Goal: Complete application form: Complete application form

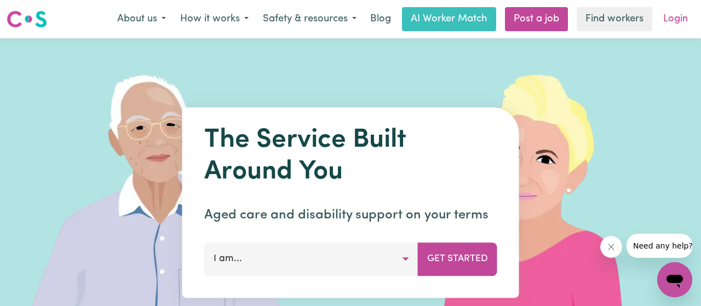
click at [677, 22] on link "Login" at bounding box center [676, 19] width 38 height 24
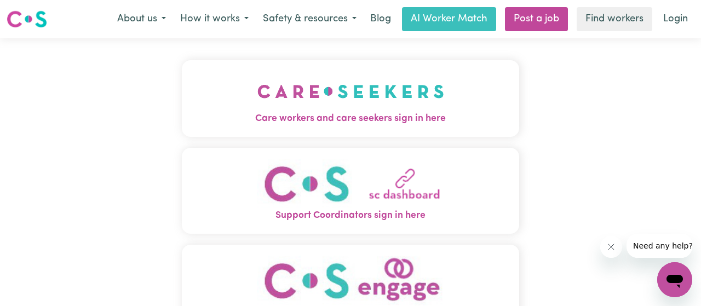
click at [347, 104] on img "Care workers and care seekers sign in here" at bounding box center [350, 91] width 187 height 41
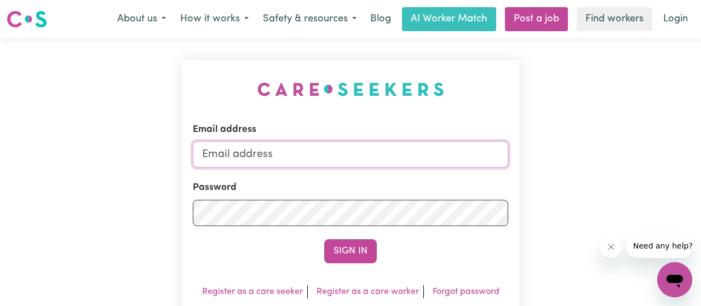
click at [287, 154] on input "Email address" at bounding box center [351, 154] width 316 height 26
type input "[EMAIL_ADDRESS][DOMAIN_NAME]"
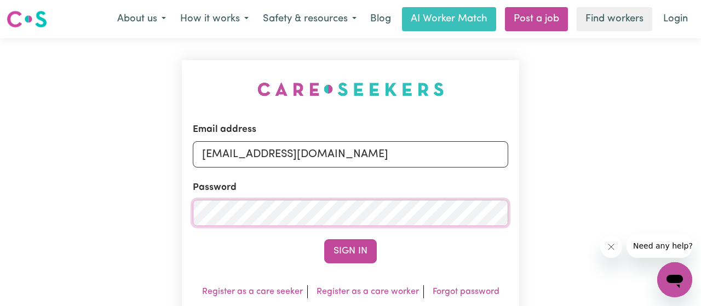
click at [324, 239] on button "Sign In" at bounding box center [350, 251] width 53 height 24
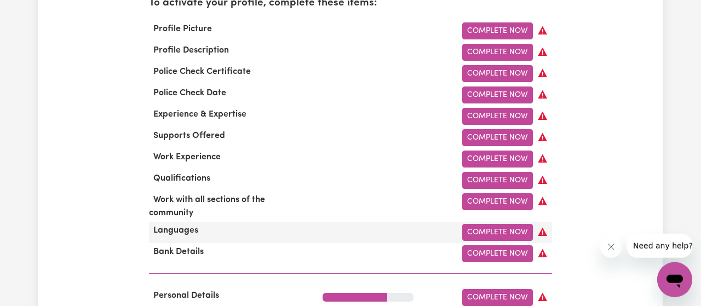
scroll to position [570, 0]
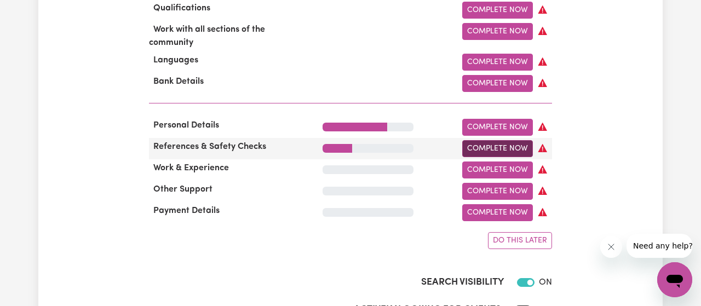
click at [504, 157] on link "Complete Now" at bounding box center [497, 148] width 71 height 17
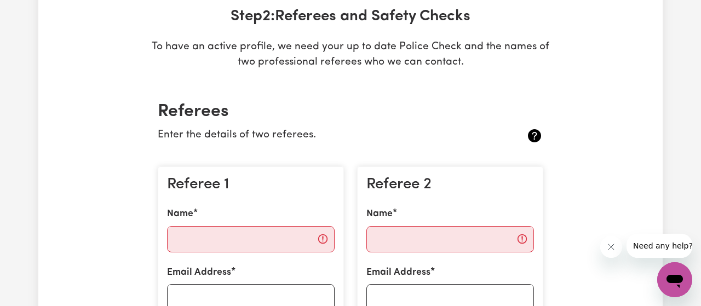
scroll to position [228, 0]
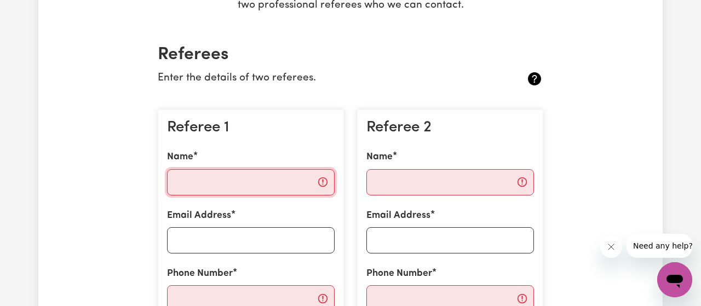
click at [223, 190] on input "Name" at bounding box center [251, 182] width 168 height 26
paste input "Erina"
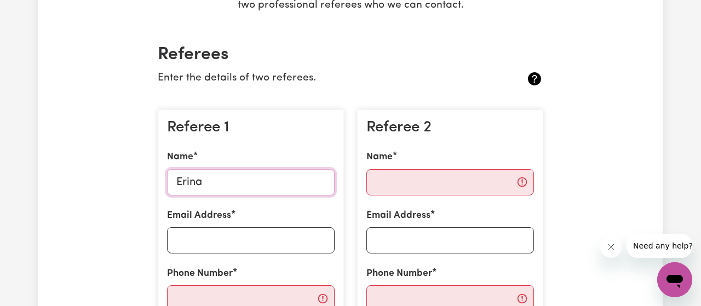
paste input "[PERSON_NAME]"
type input "[PERSON_NAME]"
click at [242, 239] on input "Email Address" at bounding box center [251, 240] width 168 height 26
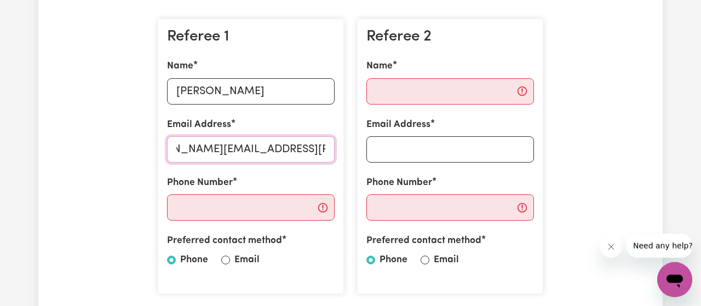
scroll to position [399, 0]
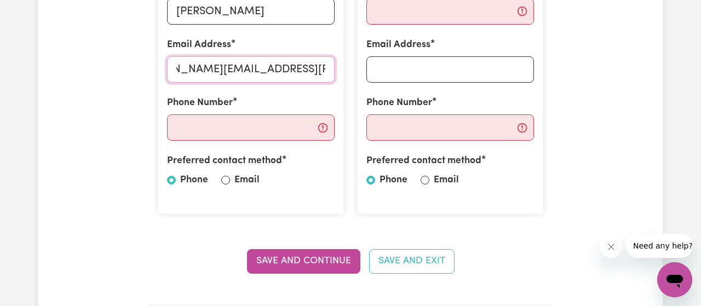
type input "[PERSON_NAME][EMAIL_ADDRESS][PERSON_NAME][DOMAIN_NAME]"
click at [217, 130] on input "Phone Number" at bounding box center [251, 127] width 168 height 26
click at [226, 182] on input "Email" at bounding box center [225, 180] width 9 height 9
radio input "true"
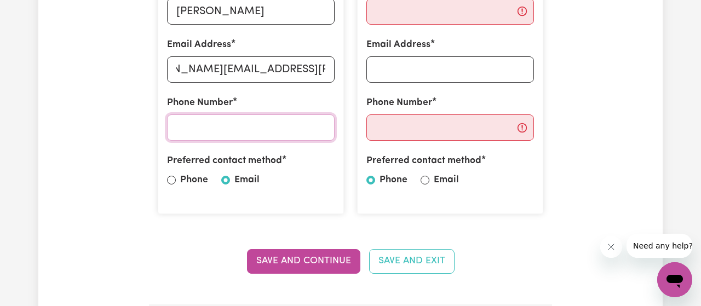
click at [251, 124] on input "Phone Number" at bounding box center [251, 127] width 168 height 26
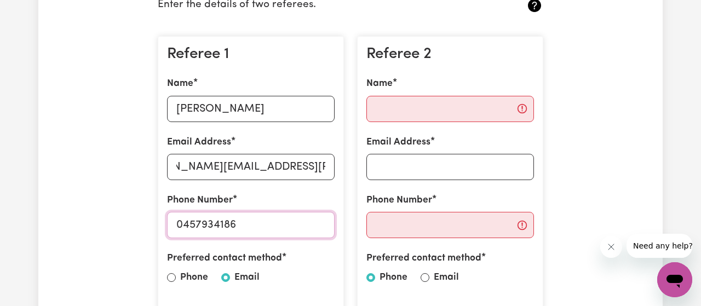
scroll to position [228, 0]
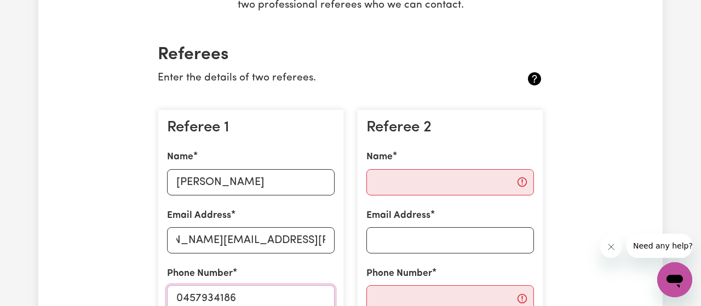
type input "0457934186"
click at [439, 171] on input "Name" at bounding box center [450, 182] width 168 height 26
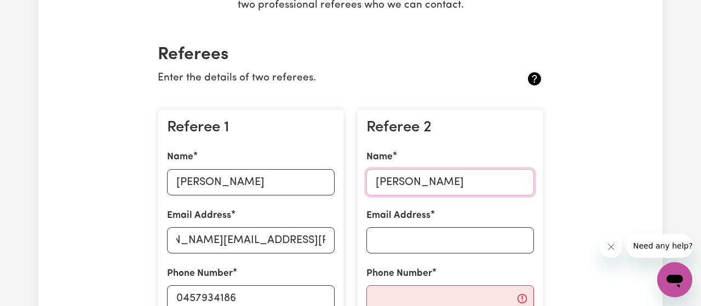
type input "[PERSON_NAME]"
click at [456, 235] on input "Email Address" at bounding box center [450, 240] width 168 height 26
click at [418, 79] on p "Enter the details of two referees." at bounding box center [319, 79] width 322 height 16
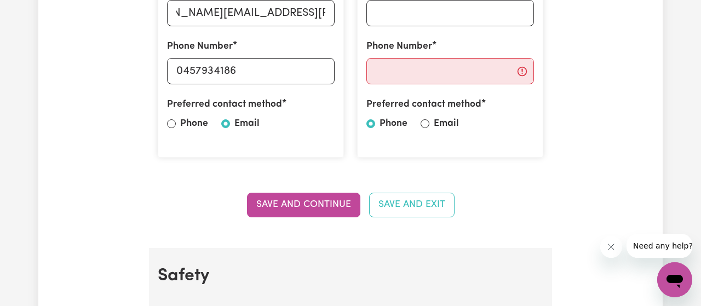
scroll to position [513, 0]
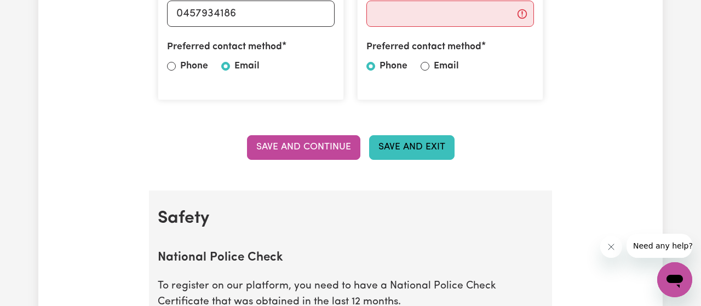
click at [403, 145] on button "Save and Exit" at bounding box center [411, 147] width 85 height 24
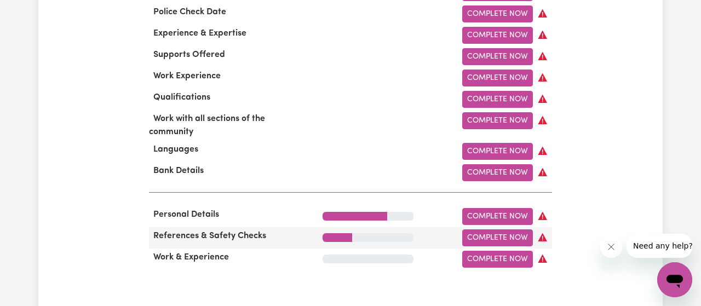
scroll to position [513, 0]
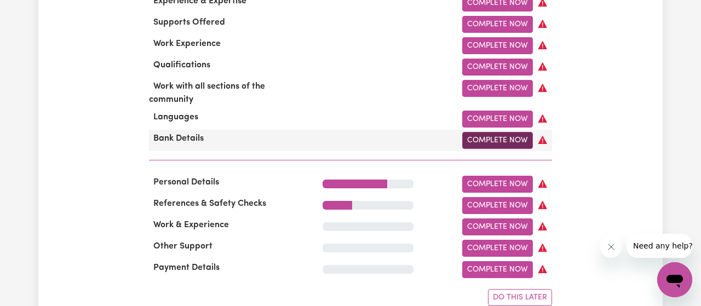
click at [519, 149] on link "Complete Now" at bounding box center [497, 140] width 71 height 17
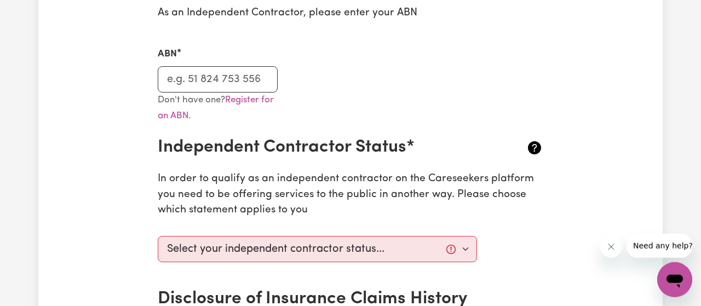
scroll to position [342, 0]
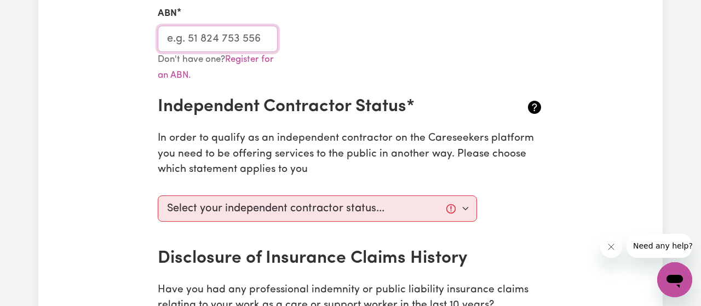
click at [212, 40] on input "ABN" at bounding box center [218, 39] width 120 height 26
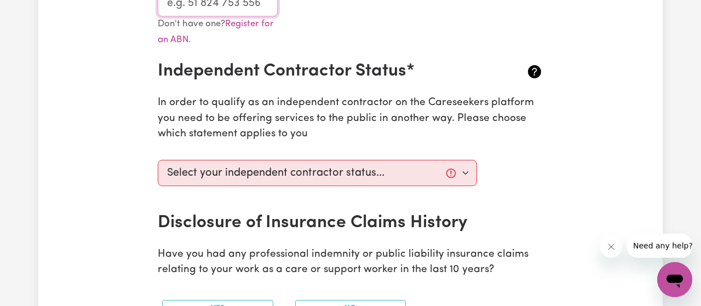
scroll to position [399, 0]
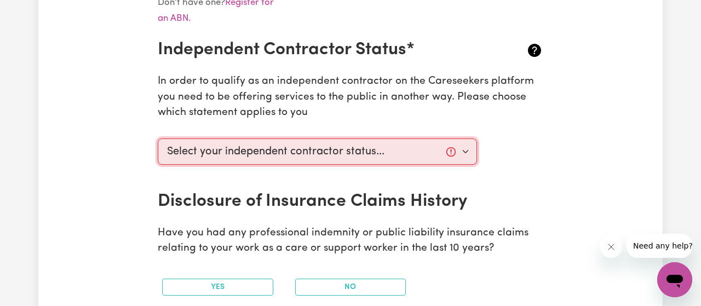
click at [158, 139] on select "Select your independent contractor status... I am providing services through an…" at bounding box center [317, 152] width 319 height 26
select select "I am providing services by being employed by an organisation"
click option "I am providing services by being employed by an organisation" at bounding box center [0, 0] width 0 height 0
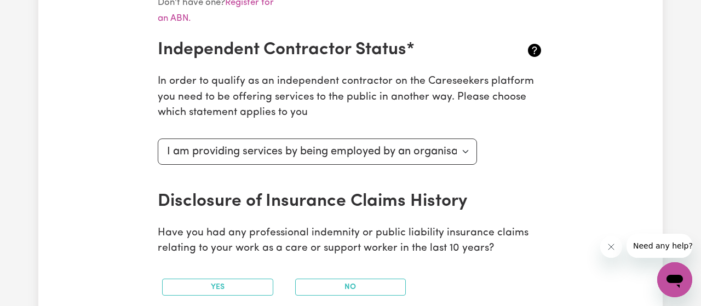
click at [284, 181] on div "Select your independent contractor status... I am providing services through an…" at bounding box center [317, 162] width 333 height 57
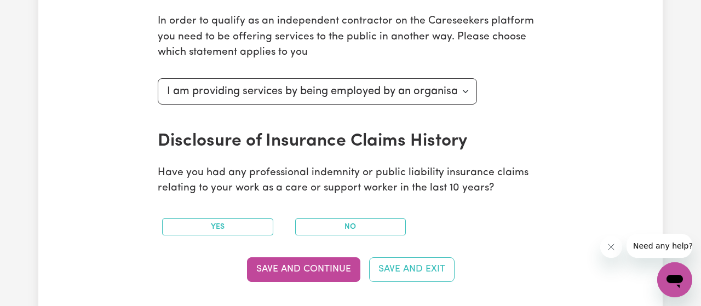
scroll to position [456, 0]
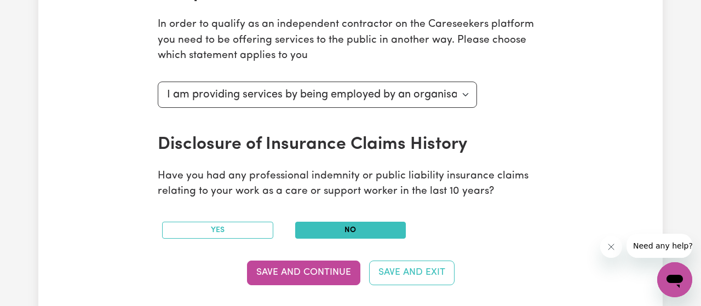
click at [360, 230] on button "No" at bounding box center [350, 230] width 111 height 17
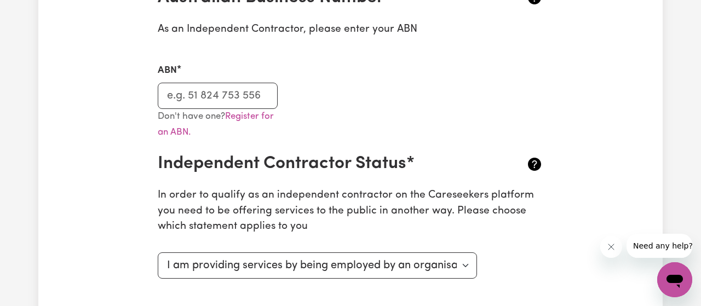
scroll to position [0, 0]
